Goal: Information Seeking & Learning: Learn about a topic

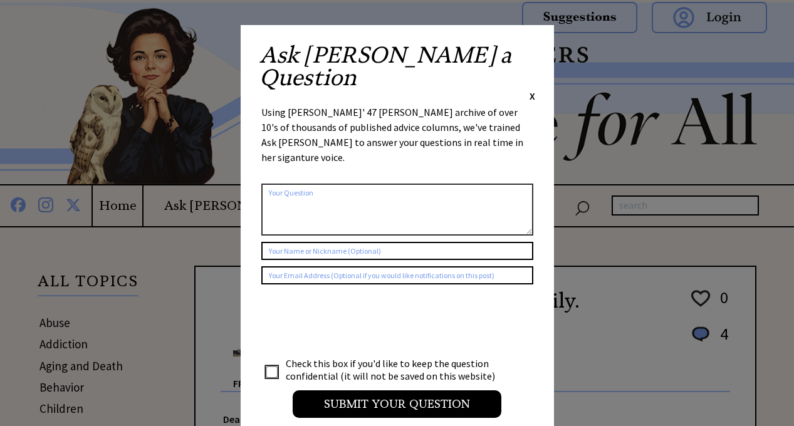
click at [530, 90] on span "X" at bounding box center [533, 96] width 6 height 13
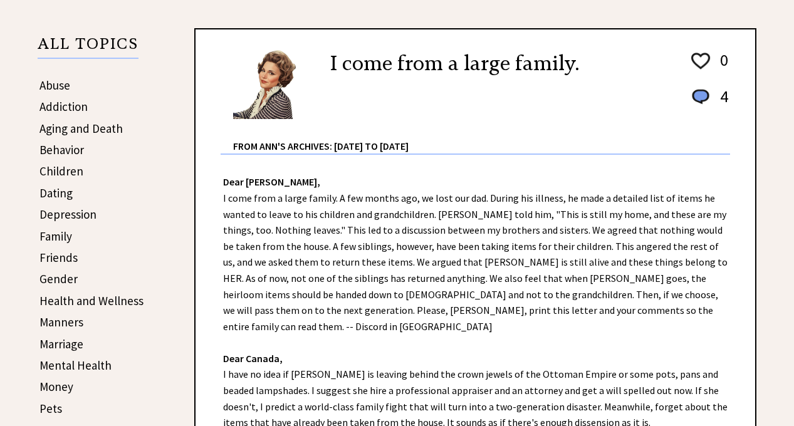
scroll to position [282, 0]
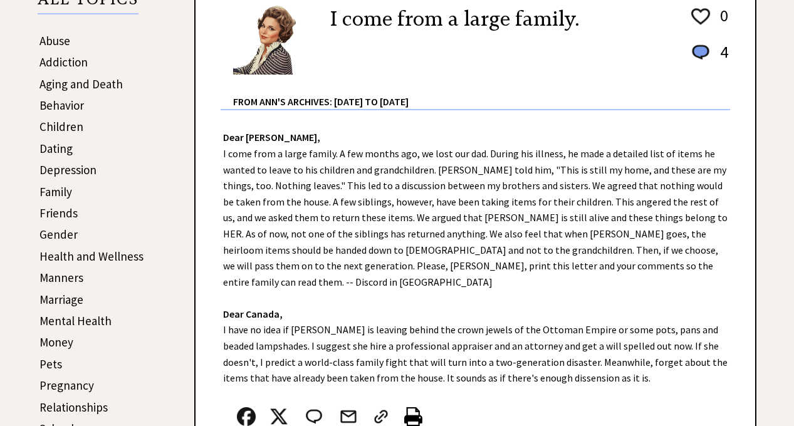
click at [69, 298] on link "Marriage" at bounding box center [61, 299] width 44 height 15
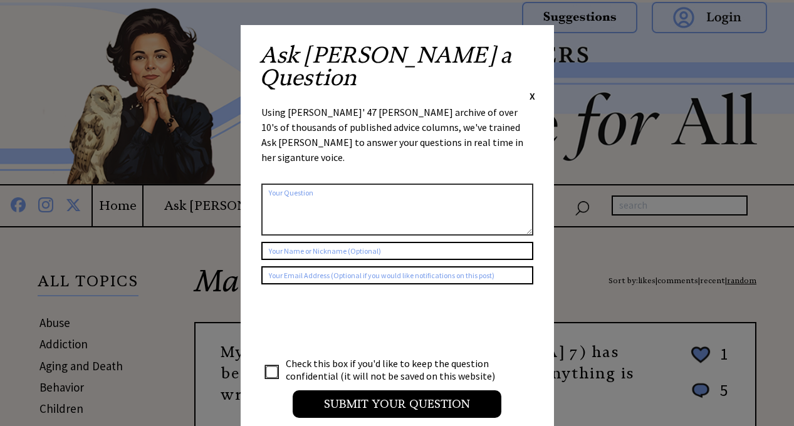
click at [531, 90] on span "X" at bounding box center [533, 96] width 6 height 13
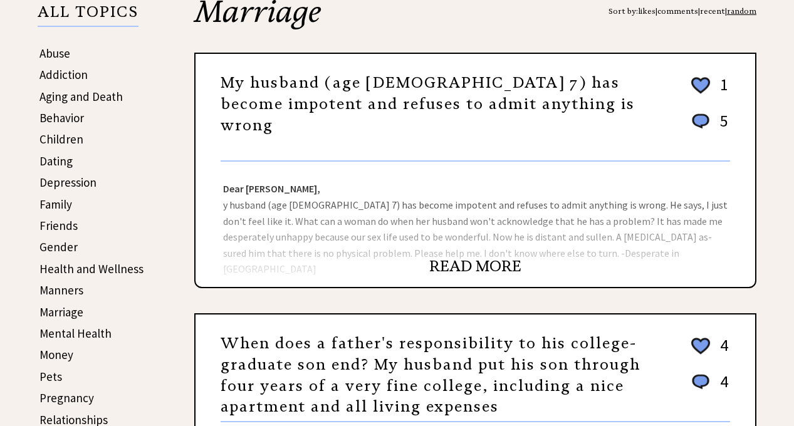
scroll to position [266, 0]
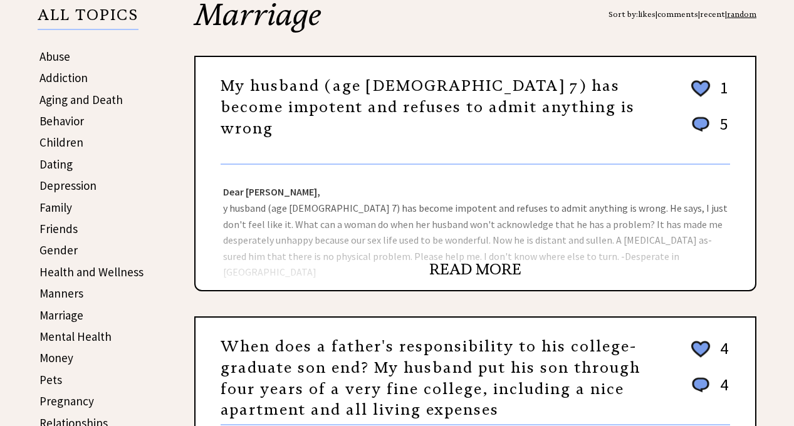
click at [492, 268] on link "READ MORE" at bounding box center [475, 269] width 92 height 19
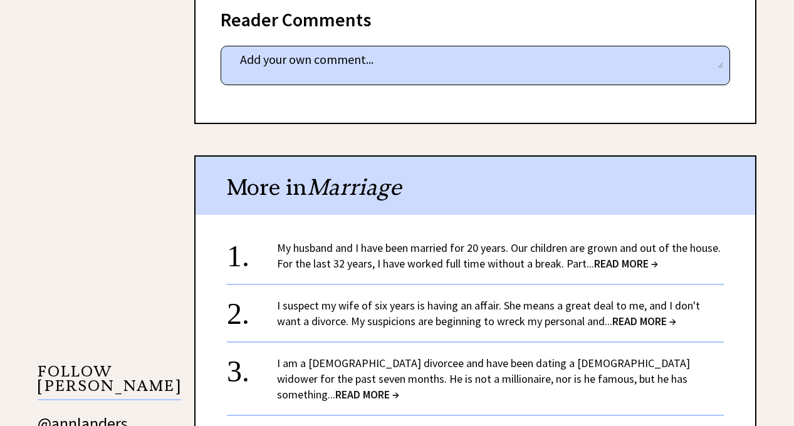
scroll to position [911, 0]
click at [631, 256] on span "READ MORE →" at bounding box center [626, 263] width 64 height 14
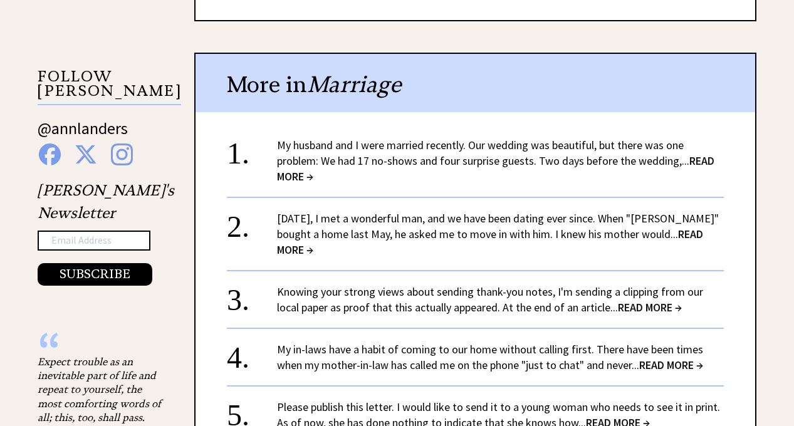
scroll to position [1301, 0]
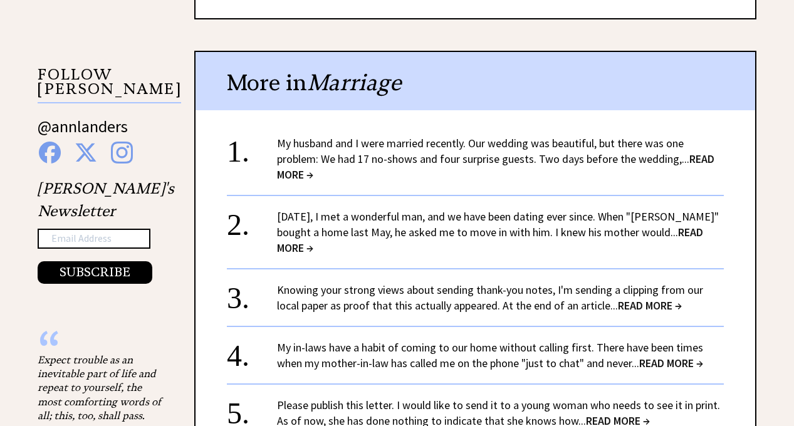
click at [701, 152] on span "READ MORE →" at bounding box center [496, 167] width 438 height 30
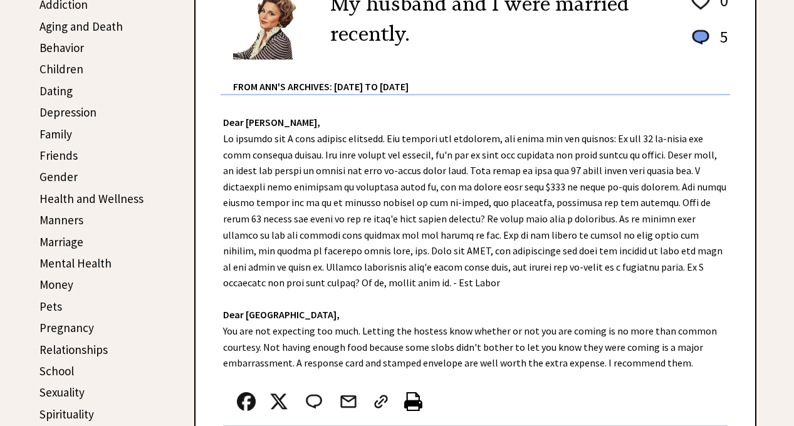
scroll to position [329, 0]
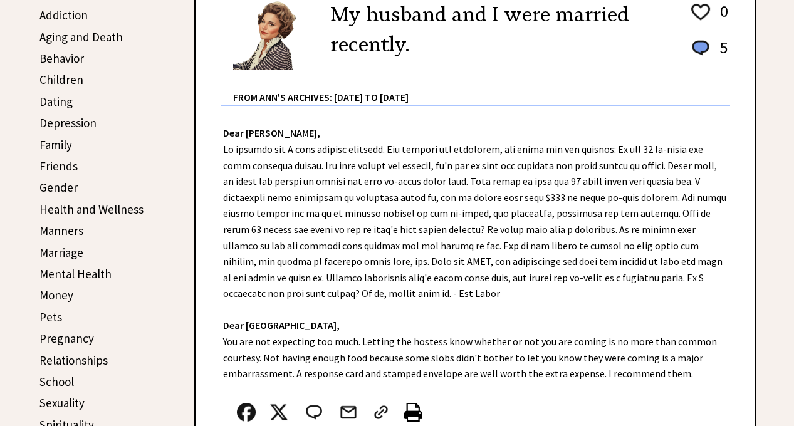
click at [57, 162] on link "Friends" at bounding box center [58, 166] width 38 height 15
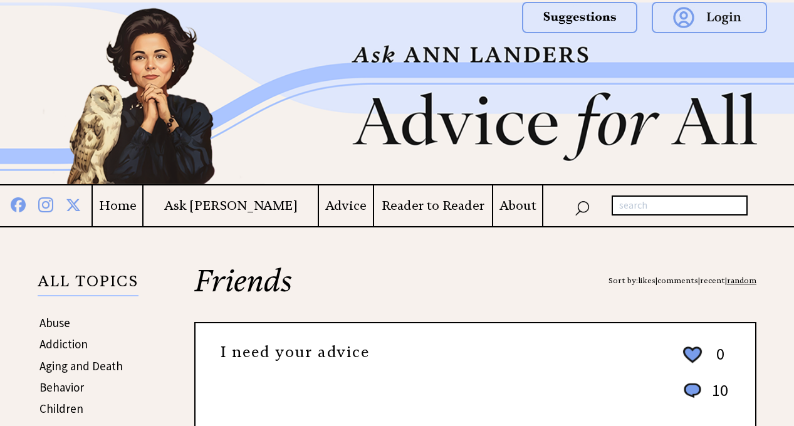
scroll to position [292, 0]
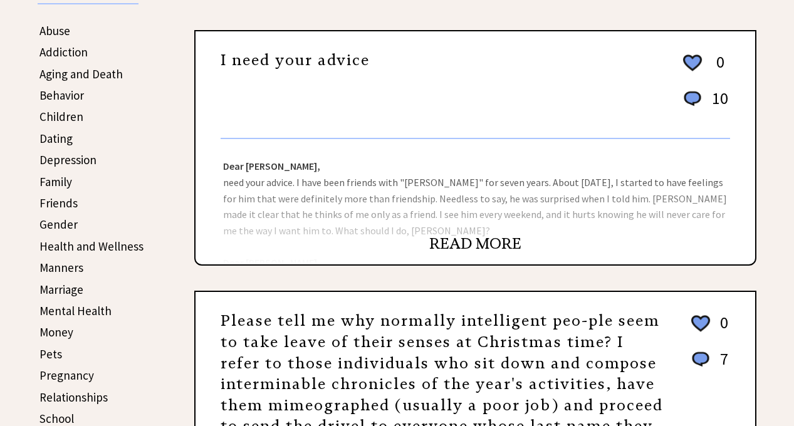
click at [482, 243] on link "READ MORE" at bounding box center [475, 243] width 92 height 19
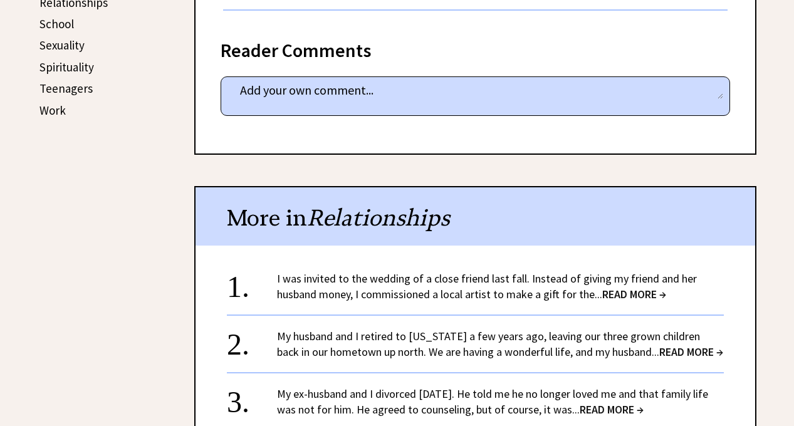
scroll to position [689, 0]
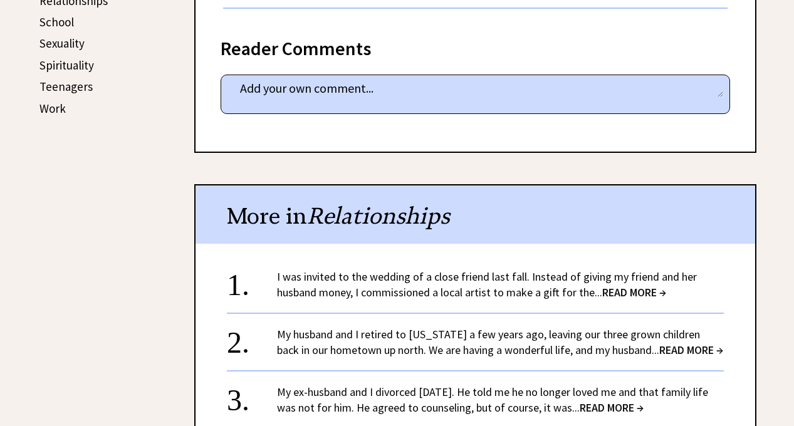
click at [625, 287] on span "READ MORE →" at bounding box center [634, 292] width 64 height 14
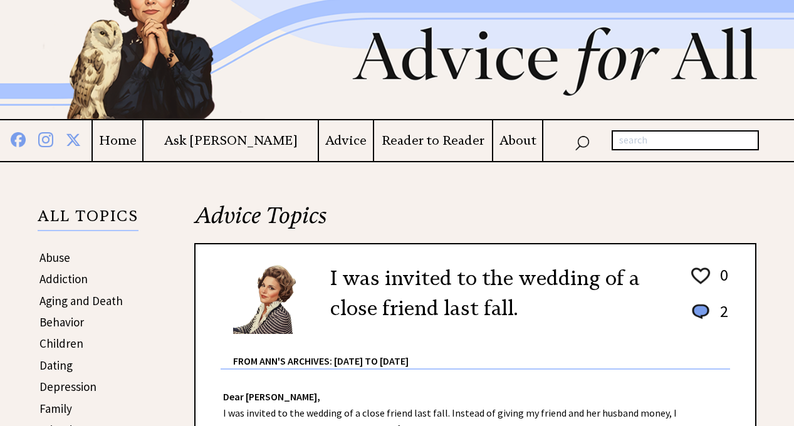
scroll to position [63, 0]
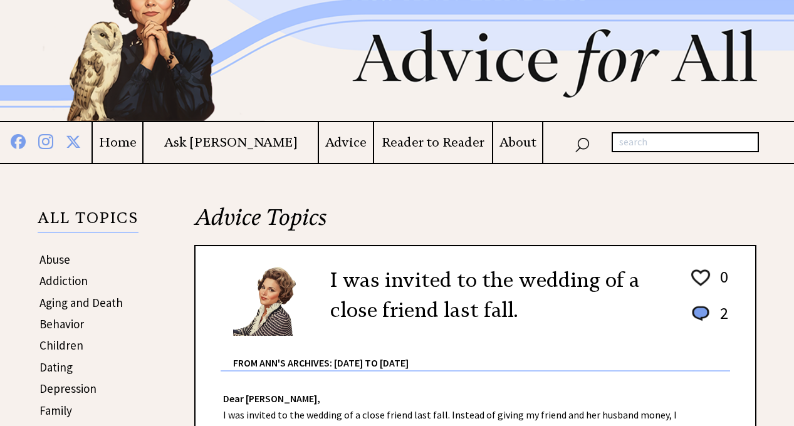
click at [246, 146] on h4 "Ask [PERSON_NAME]" at bounding box center [231, 143] width 174 height 16
